Goal: Transaction & Acquisition: Purchase product/service

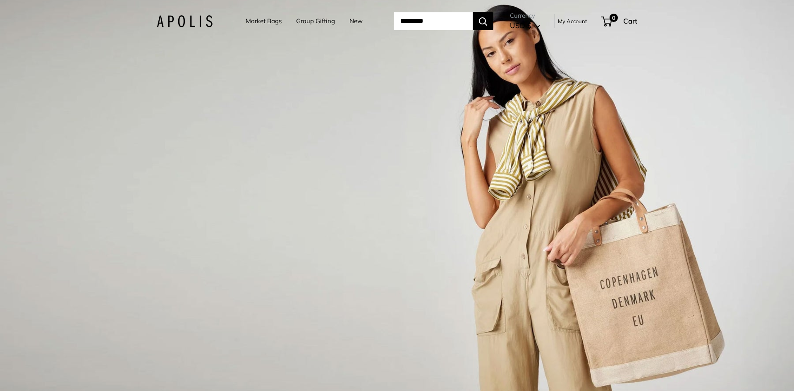
click at [265, 21] on link "Market Bags" at bounding box center [264, 21] width 36 height 12
